Goal: Transaction & Acquisition: Purchase product/service

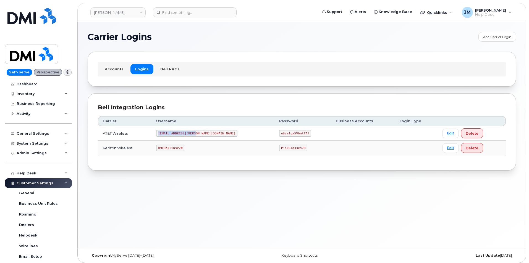
drag, startPoint x: 203, startPoint y: 134, endPoint x: 166, endPoint y: 135, distance: 37.0
click at [166, 135] on td "MS-Rollins@dminc.com" at bounding box center [212, 133] width 123 height 15
copy code "MS-Rollins@dminc.com"
drag, startPoint x: 274, startPoint y: 133, endPoint x: 246, endPoint y: 135, distance: 27.9
click at [279, 135] on code "u$za!gx5VbntTAf" at bounding box center [295, 133] width 32 height 7
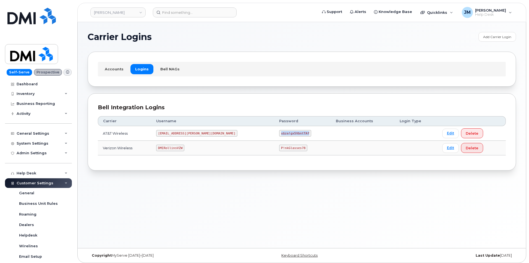
copy code "u$za!gx5VbntTAf"
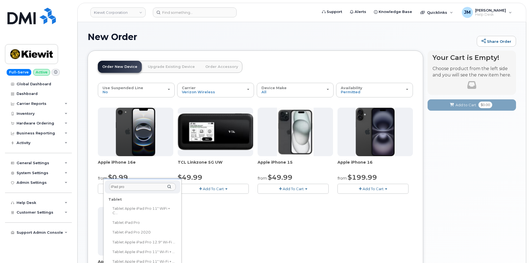
select select "3193"
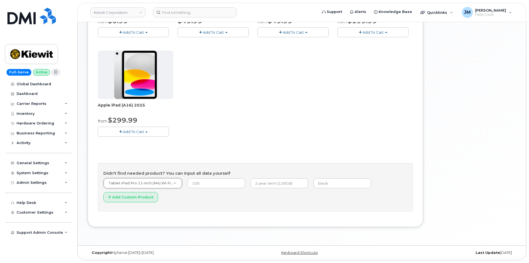
paste input "4034373274"
type input "4034373274"
click at [223, 14] on input at bounding box center [195, 12] width 84 height 10
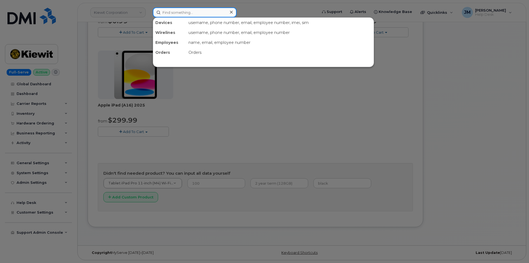
paste input "4034373274"
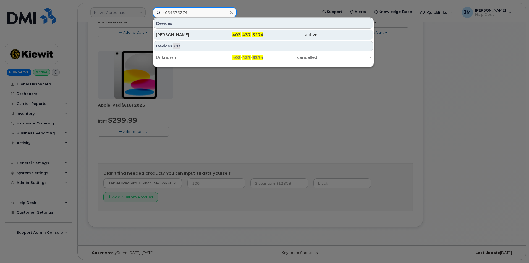
type input "4034373274"
click at [170, 33] on div "[PERSON_NAME]" at bounding box center [183, 35] width 54 height 6
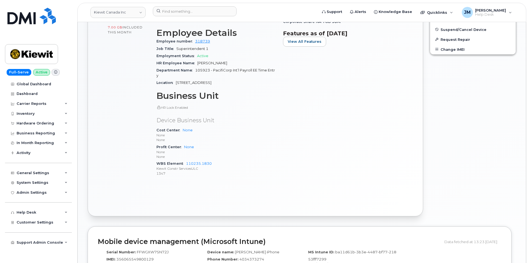
scroll to position [221, 0]
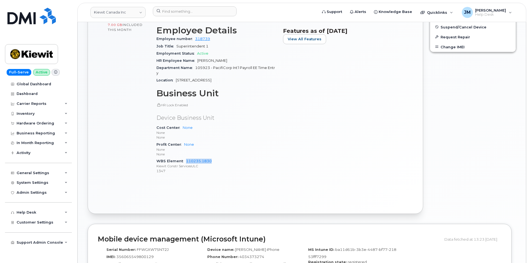
drag, startPoint x: 190, startPoint y: 157, endPoint x: 184, endPoint y: 157, distance: 6.1
click at [184, 158] on div "WBS Element 110235.1830 [PERSON_NAME] Constr ServicesULC 1347" at bounding box center [216, 166] width 120 height 17
click at [33, 123] on div "Hardware Ordering" at bounding box center [36, 123] width 38 height 4
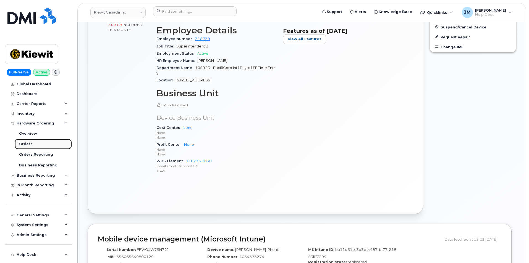
click at [28, 141] on link "Orders" at bounding box center [43, 144] width 57 height 11
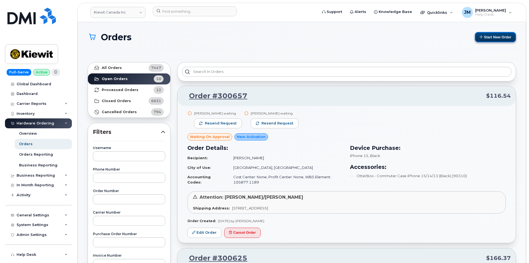
click at [495, 36] on button "Start New Order" at bounding box center [495, 37] width 41 height 10
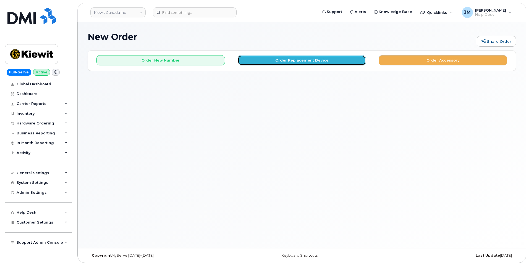
click at [303, 59] on button "Order Replacement Device" at bounding box center [302, 60] width 128 height 10
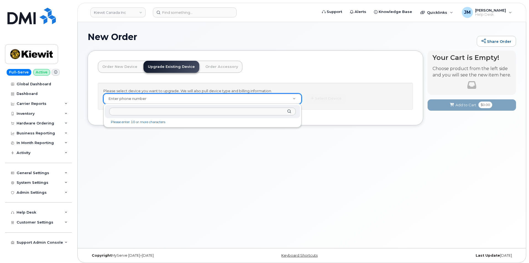
click at [124, 112] on input "text" at bounding box center [202, 112] width 187 height 8
paste input "4034373274"
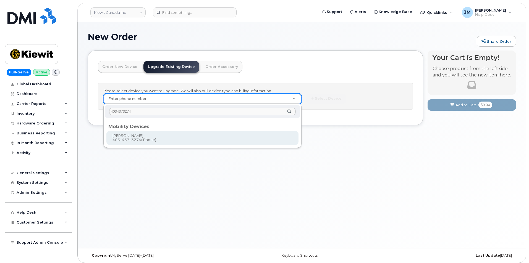
type input "4034373274"
type input "681627"
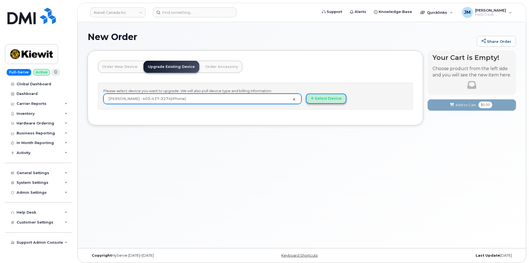
click at [330, 99] on button "Select Device" at bounding box center [326, 99] width 40 height 10
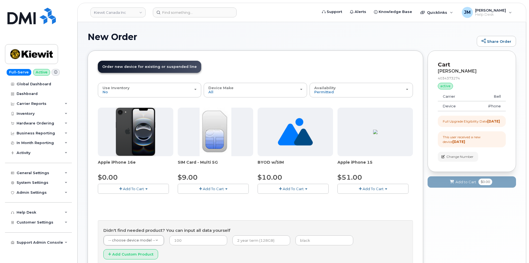
click at [378, 188] on span "Add To Cart" at bounding box center [373, 189] width 21 height 4
click at [361, 206] on link "$51.00 - 3-year upgrade (128GB model)" at bounding box center [381, 206] width 84 height 7
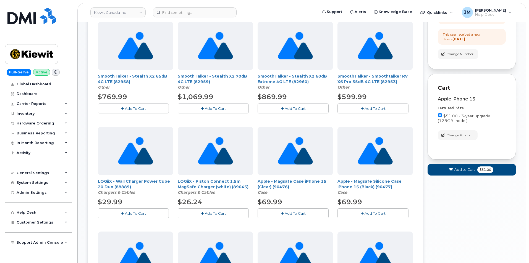
scroll to position [101, 0]
